Goal: Task Accomplishment & Management: Manage account settings

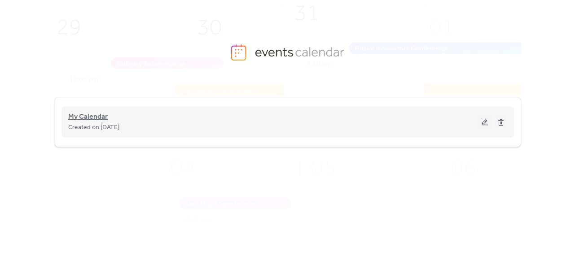
click at [84, 115] on span "My Calendar" at bounding box center [87, 117] width 39 height 11
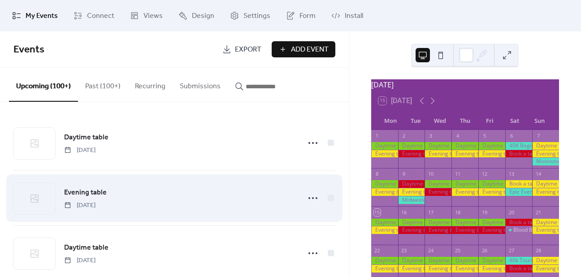
click at [83, 192] on span "Evening table" at bounding box center [85, 192] width 43 height 11
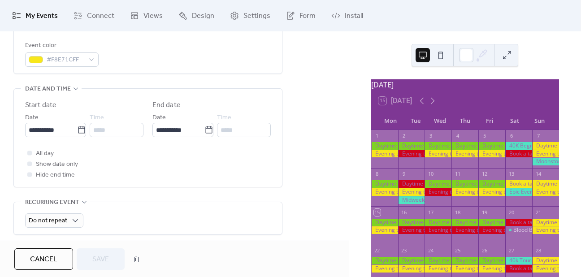
scroll to position [254, 0]
click at [89, 61] on div "#F8E71CFF" at bounding box center [62, 59] width 74 height 14
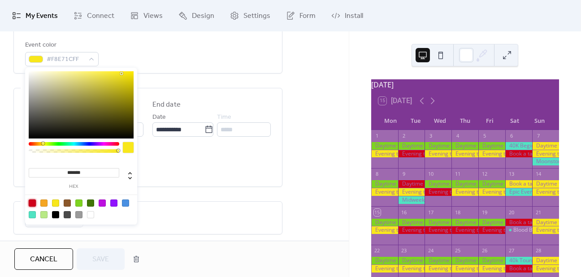
click at [32, 201] on div at bounding box center [32, 203] width 7 height 7
type input "*******"
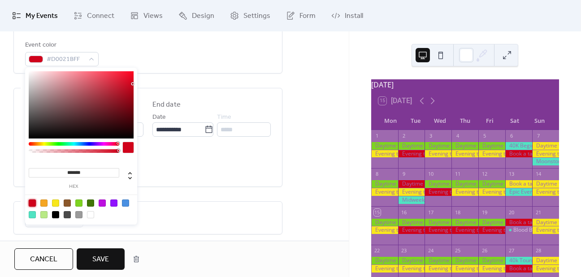
click at [96, 257] on span "Save" at bounding box center [100, 259] width 17 height 11
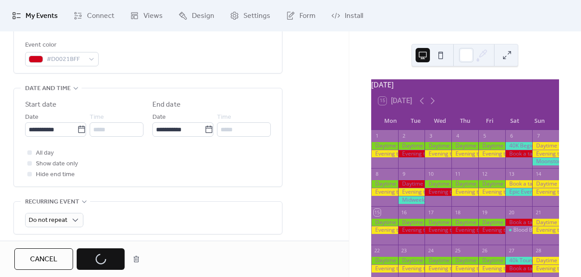
click at [96, 257] on div "Cancel Save" at bounding box center [79, 259] width 130 height 22
